Goal: Task Accomplishment & Management: Manage account settings

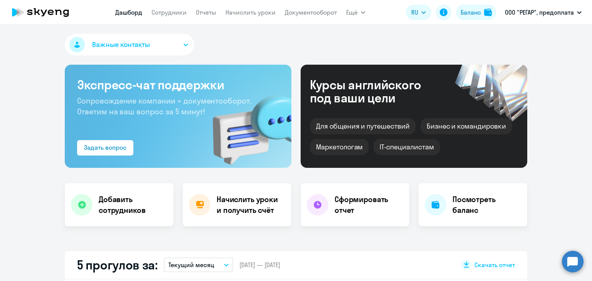
select select "30"
drag, startPoint x: 0, startPoint y: 0, endPoint x: 255, endPoint y: 14, distance: 255.1
click at [255, 14] on link "Начислить уроки" at bounding box center [250, 12] width 50 height 8
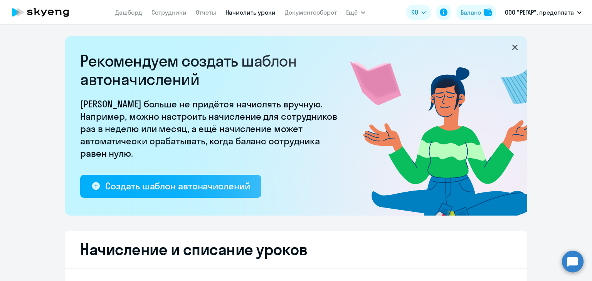
select select "10"
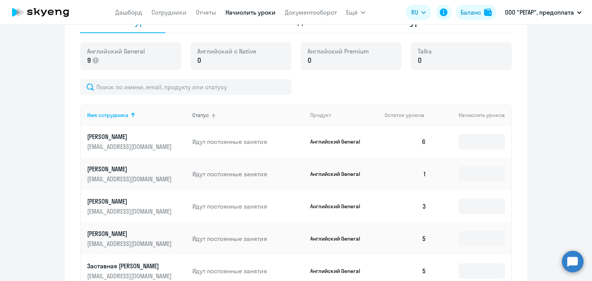
scroll to position [270, 0]
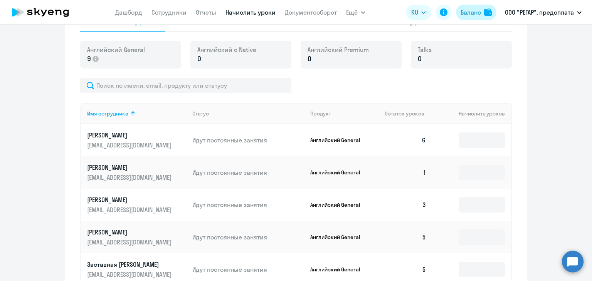
click at [467, 17] on div "Баланс" at bounding box center [471, 12] width 20 height 9
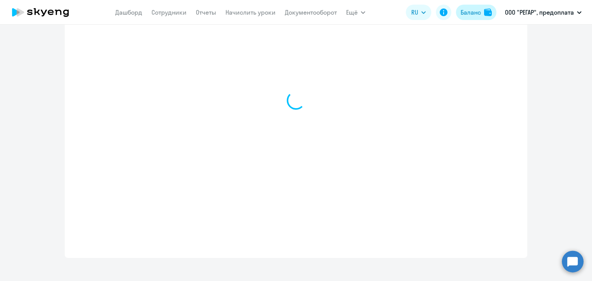
select select "english_adult_not_native_speaker"
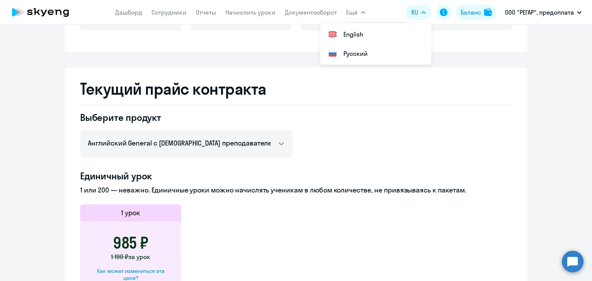
scroll to position [61, 0]
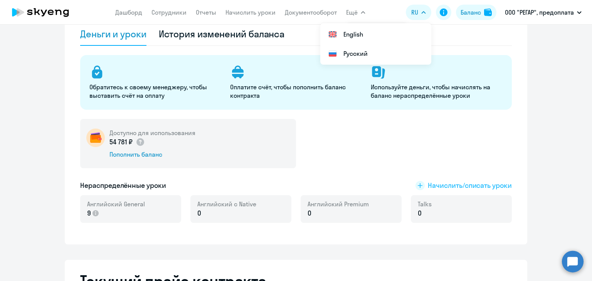
click at [451, 182] on span "Начислить/списать уроки" at bounding box center [470, 186] width 84 height 10
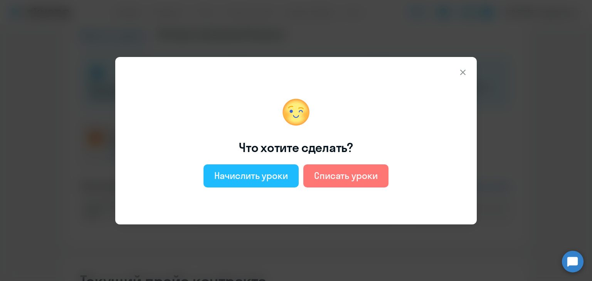
click at [248, 178] on div "Начислить уроки" at bounding box center [251, 176] width 74 height 12
select select "english_adult_not_native_speaker"
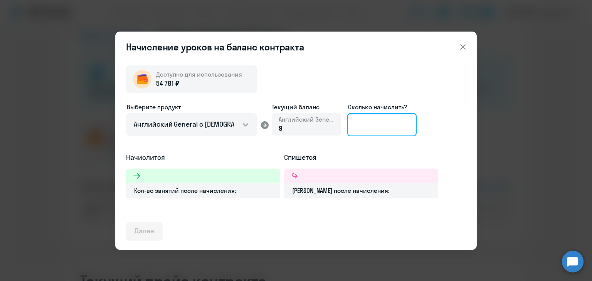
click at [370, 122] on input at bounding box center [381, 124] width 69 height 23
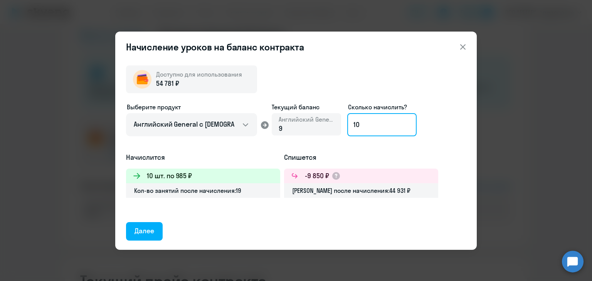
type input "1"
type input "2"
type input "4"
type input "55"
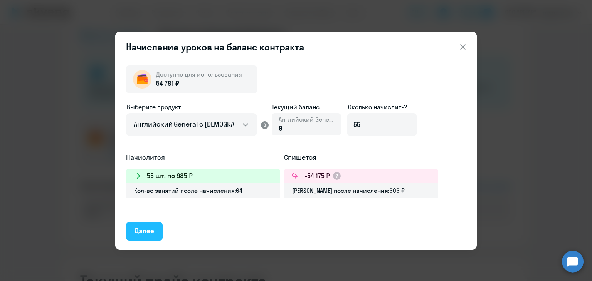
click at [147, 229] on div "Далее" at bounding box center [145, 231] width 20 height 10
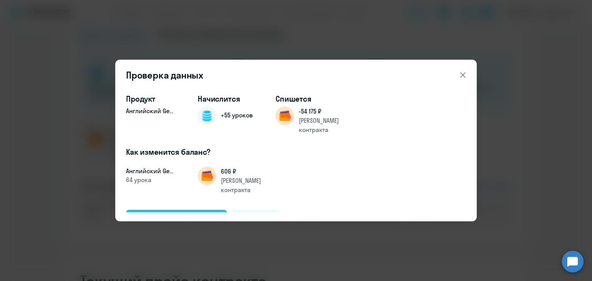
click at [182, 214] on div "Подтвердить и начислить" at bounding box center [177, 219] width 84 height 10
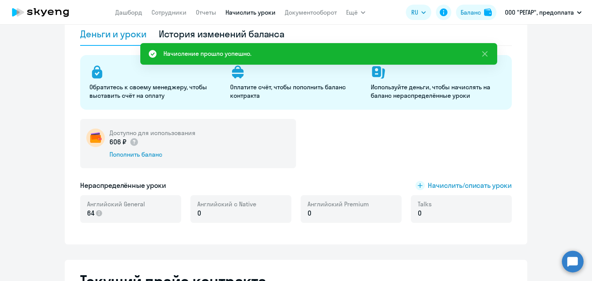
click at [256, 12] on link "Начислить уроки" at bounding box center [250, 12] width 50 height 8
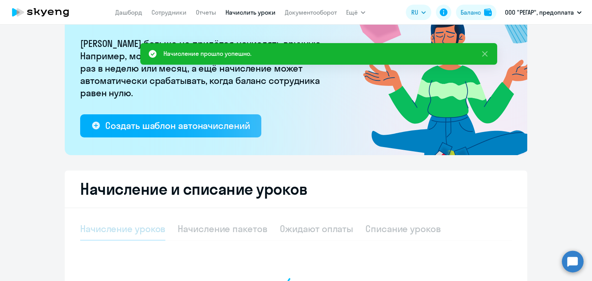
select select "10"
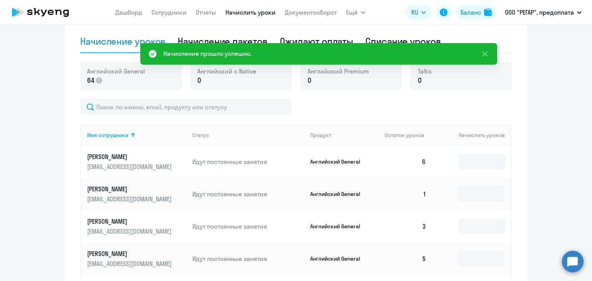
scroll to position [253, 0]
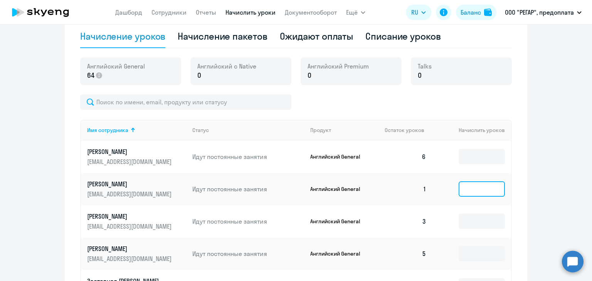
click at [481, 195] on input at bounding box center [482, 189] width 46 height 15
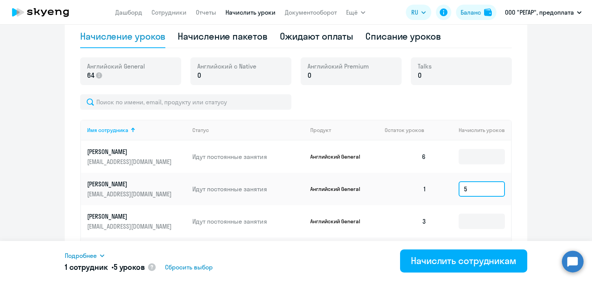
scroll to position [330, 0]
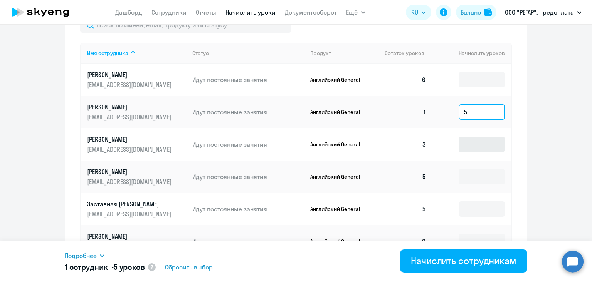
type input "5"
click at [474, 147] on input at bounding box center [482, 144] width 46 height 15
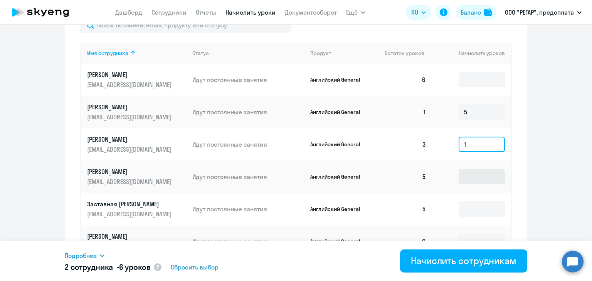
type input "1"
click at [467, 180] on input at bounding box center [482, 176] width 46 height 15
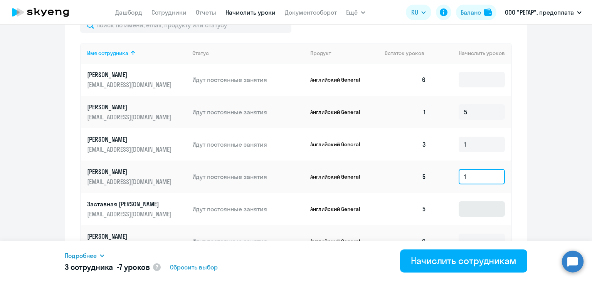
type input "1"
click at [469, 209] on input at bounding box center [482, 209] width 46 height 15
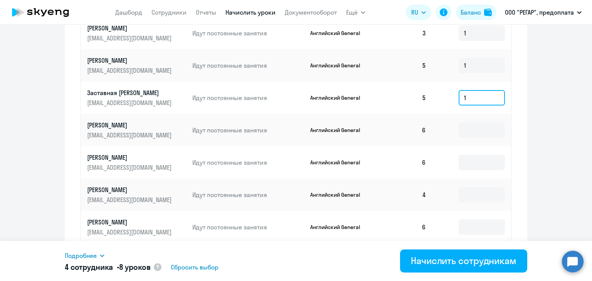
scroll to position [446, 0]
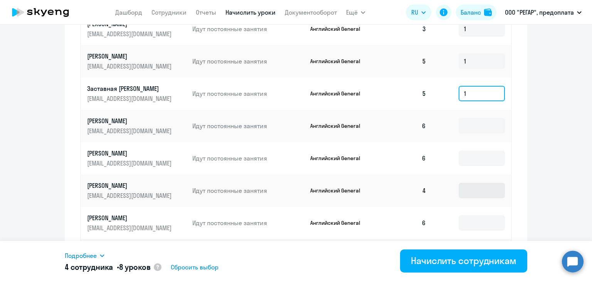
type input "1"
click at [465, 194] on input at bounding box center [482, 190] width 46 height 15
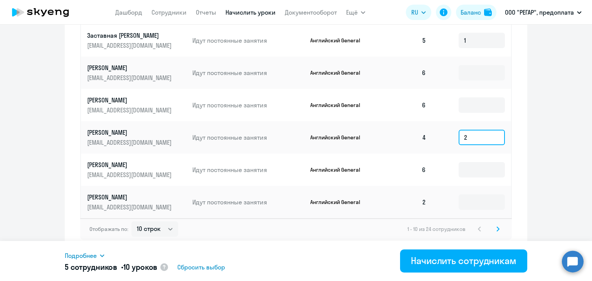
scroll to position [501, 0]
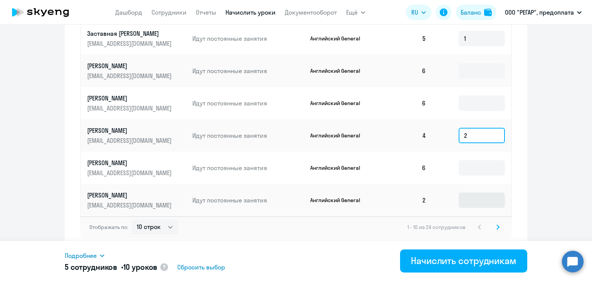
type input "2"
click at [467, 204] on input at bounding box center [482, 200] width 46 height 15
type input "4"
click at [497, 227] on svg-icon at bounding box center [497, 227] width 9 height 9
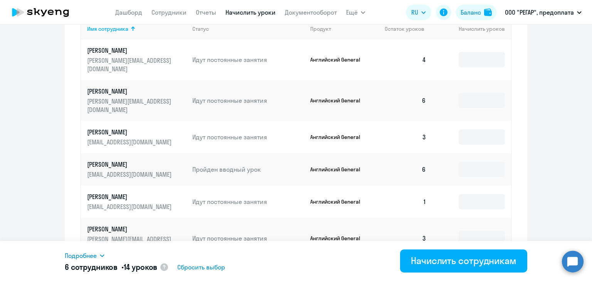
scroll to position [308, 0]
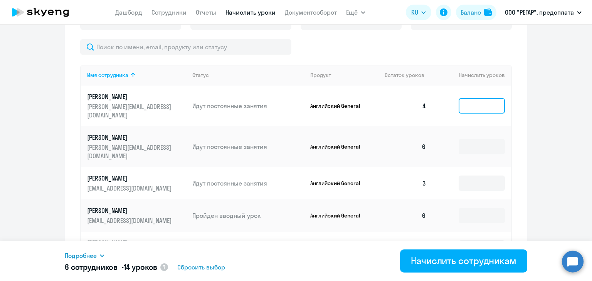
click at [476, 101] on input at bounding box center [482, 105] width 46 height 15
type input "2"
click at [469, 176] on input at bounding box center [482, 183] width 46 height 15
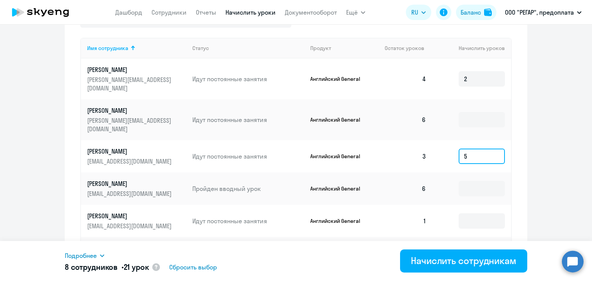
scroll to position [347, 0]
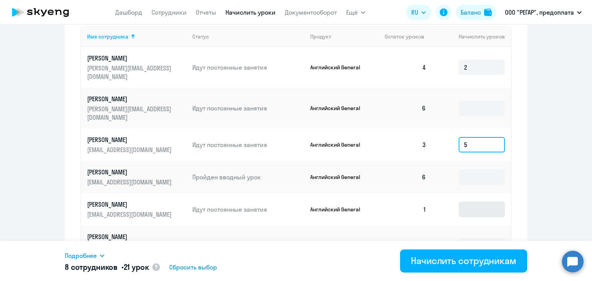
type input "5"
click at [479, 202] on input at bounding box center [482, 209] width 46 height 15
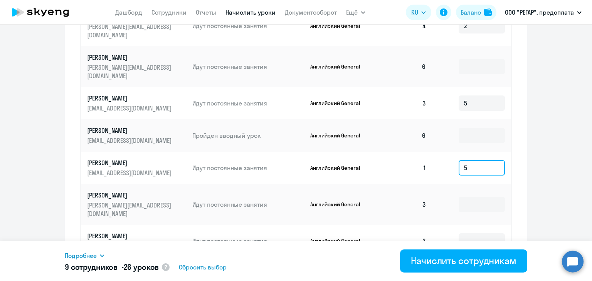
scroll to position [424, 0]
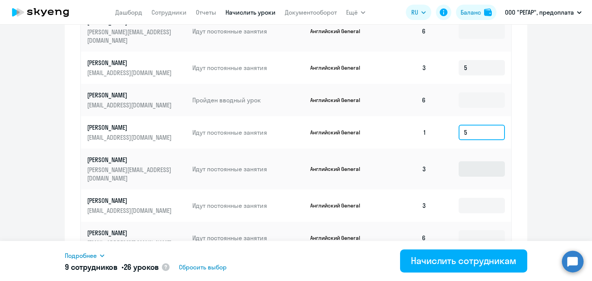
type input "5"
click at [484, 161] on input at bounding box center [482, 168] width 46 height 15
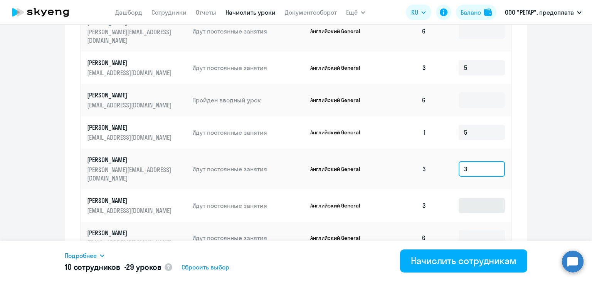
type input "3"
click at [482, 198] on input at bounding box center [482, 205] width 46 height 15
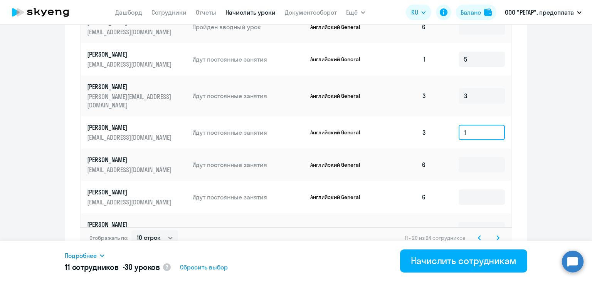
scroll to position [501, 0]
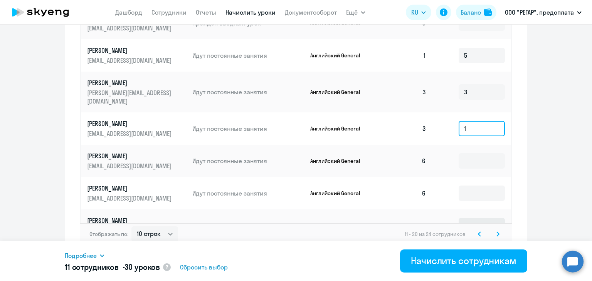
type input "1"
click at [481, 218] on input at bounding box center [482, 225] width 46 height 15
type input "2"
click at [497, 232] on icon at bounding box center [498, 234] width 2 height 4
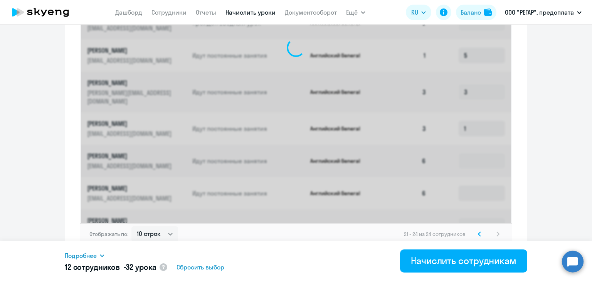
scroll to position [307, 0]
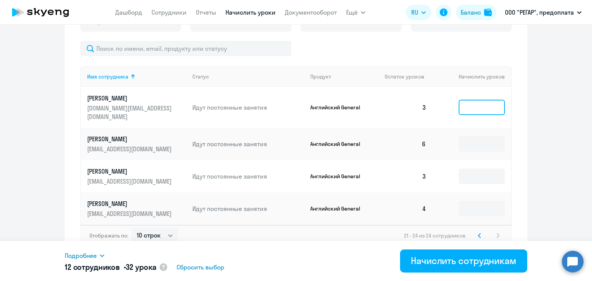
click at [476, 105] on input at bounding box center [482, 107] width 46 height 15
type input "3"
click at [480, 172] on input at bounding box center [482, 176] width 46 height 15
type input "3"
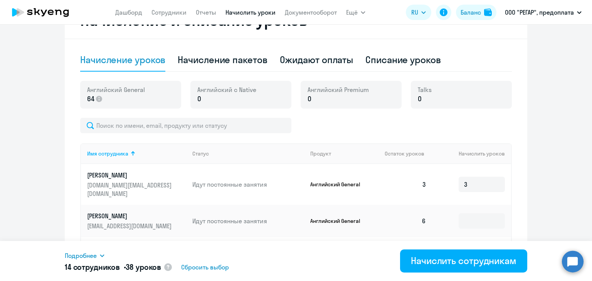
scroll to position [230, 0]
click at [530, 155] on ng-component "Рекомендуем создать шаблон автоначислений Уроки больше не придётся начислять вр…" at bounding box center [296, 72] width 592 height 530
